Goal: Navigation & Orientation: Understand site structure

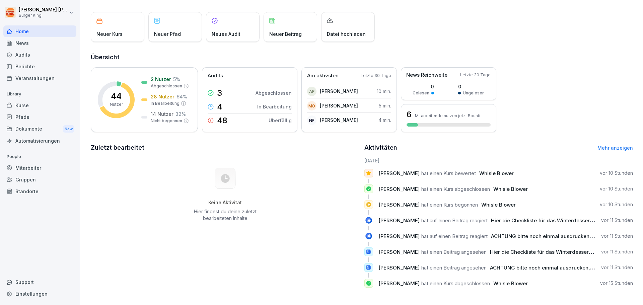
scroll to position [37, 0]
click at [613, 145] on div "Aktivitäten Mehr anzeigen" at bounding box center [498, 147] width 269 height 9
click at [42, 169] on div "Mitarbeiter" at bounding box center [39, 168] width 73 height 12
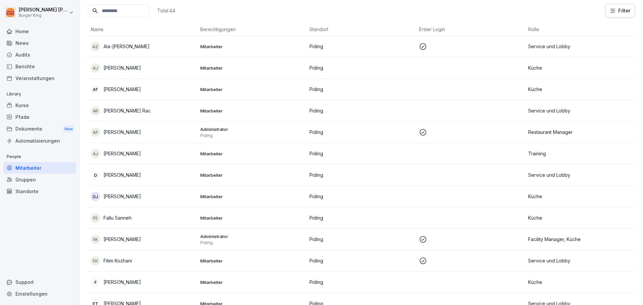
scroll to position [40, 0]
click at [118, 153] on p "[PERSON_NAME]" at bounding box center [122, 153] width 38 height 7
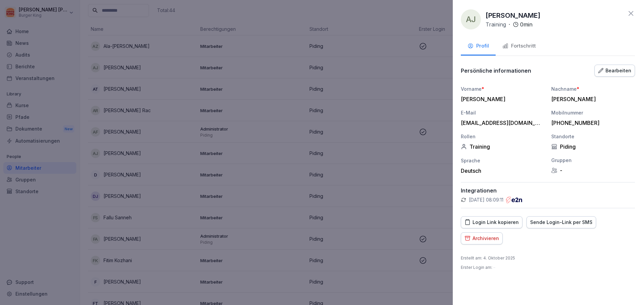
click at [519, 43] on div "Fortschritt" at bounding box center [518, 46] width 33 height 8
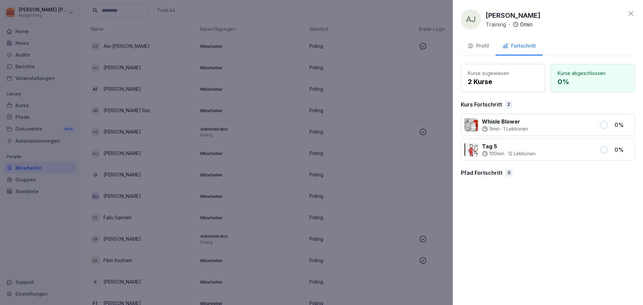
click at [479, 47] on div "Profil" at bounding box center [477, 46] width 21 height 8
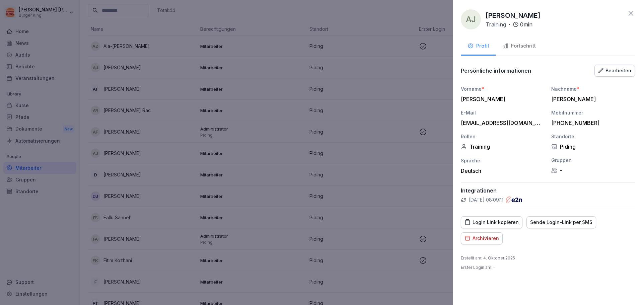
click at [633, 12] on icon at bounding box center [630, 13] width 5 height 5
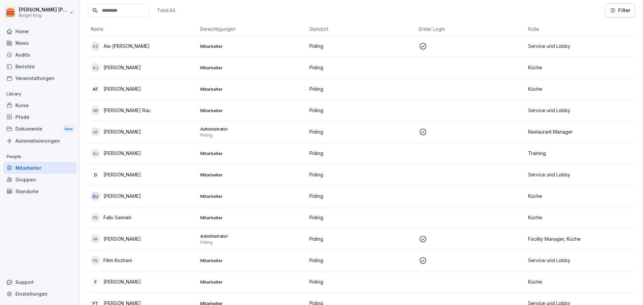
click at [29, 64] on div "Berichte" at bounding box center [39, 67] width 73 height 12
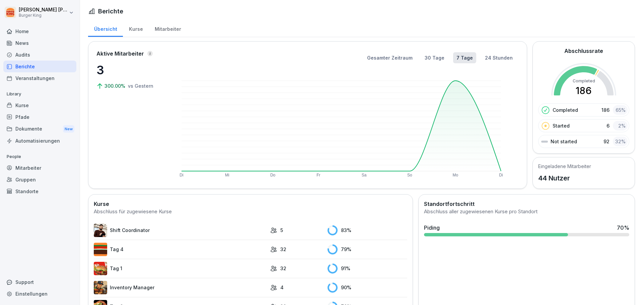
click at [23, 53] on div "Audits" at bounding box center [39, 55] width 73 height 12
